Goal: Find contact information: Find contact information

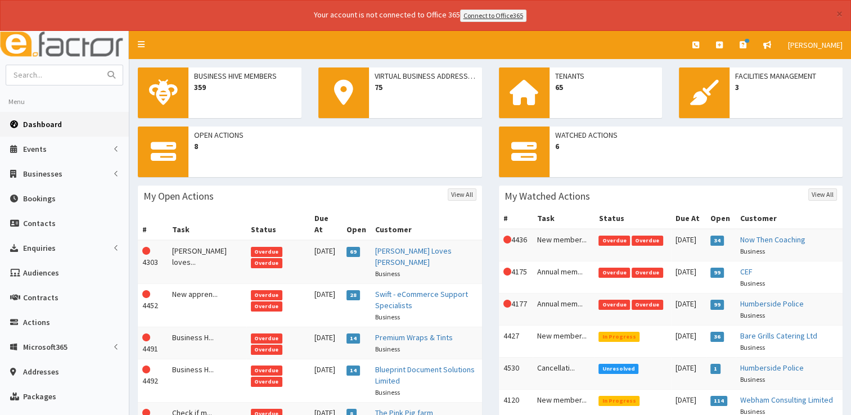
click at [43, 127] on span "Dashboard" at bounding box center [42, 124] width 39 height 10
click at [57, 77] on input "text" at bounding box center [53, 75] width 95 height 20
type input "xos"
click at [100, 65] on button "submit" at bounding box center [111, 75] width 23 height 20
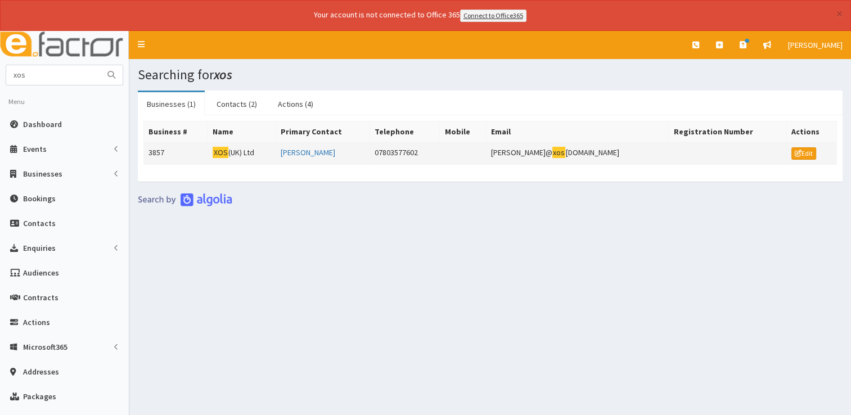
click at [228, 151] on mark "XOS" at bounding box center [221, 153] width 16 height 12
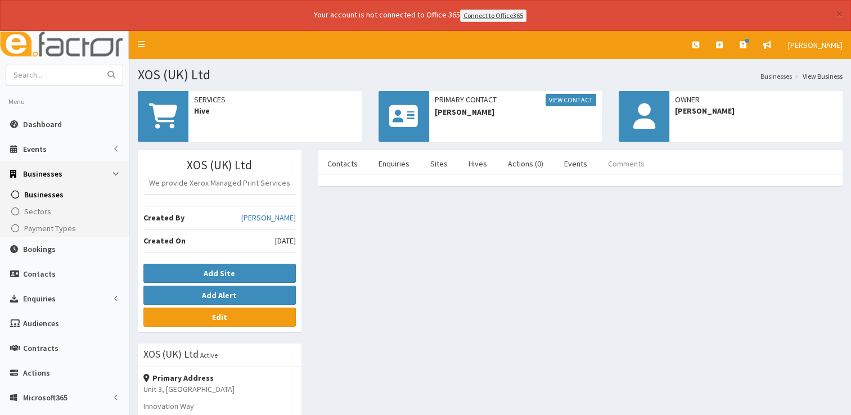
click at [619, 162] on link "Comments" at bounding box center [626, 164] width 55 height 24
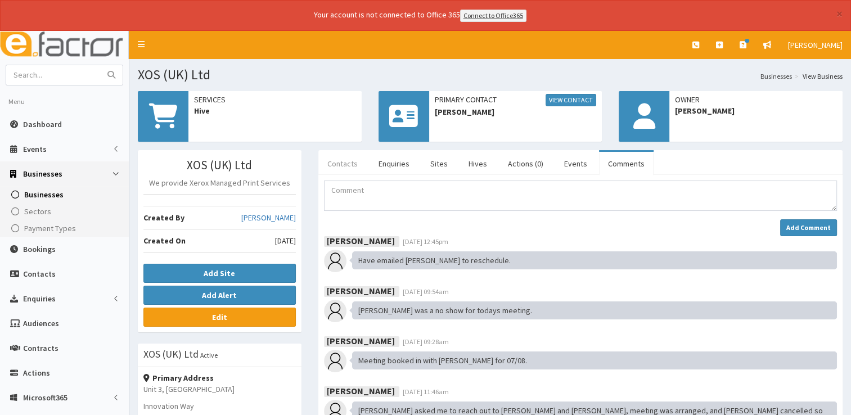
click at [339, 164] on link "Contacts" at bounding box center [342, 164] width 48 height 24
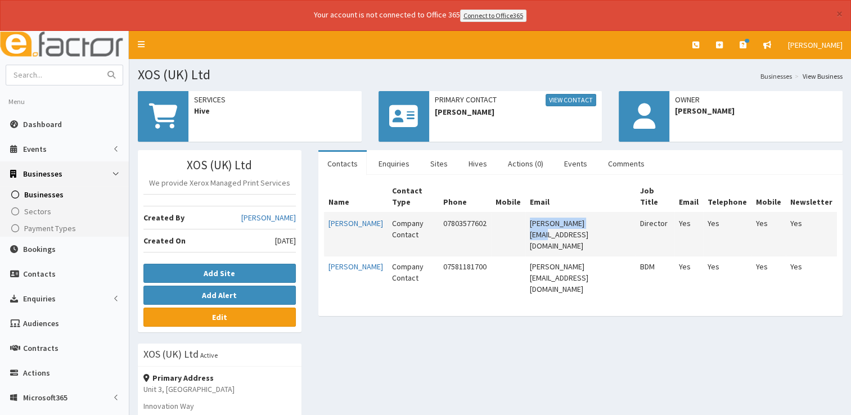
drag, startPoint x: 623, startPoint y: 212, endPoint x: 555, endPoint y: 212, distance: 68.6
click at [555, 213] on td "jeremy@xosuk.co.uk" at bounding box center [580, 235] width 110 height 44
copy td "jeremy@xosuk.co.uk"
click at [607, 170] on link "Comments" at bounding box center [626, 164] width 55 height 24
